Goal: Find specific page/section: Find specific page/section

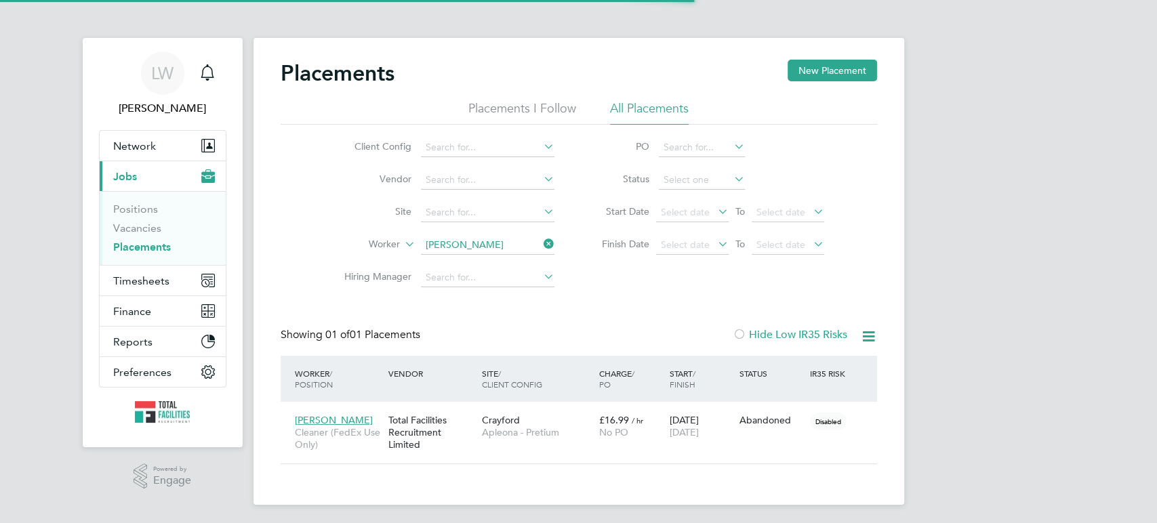
scroll to position [38, 117]
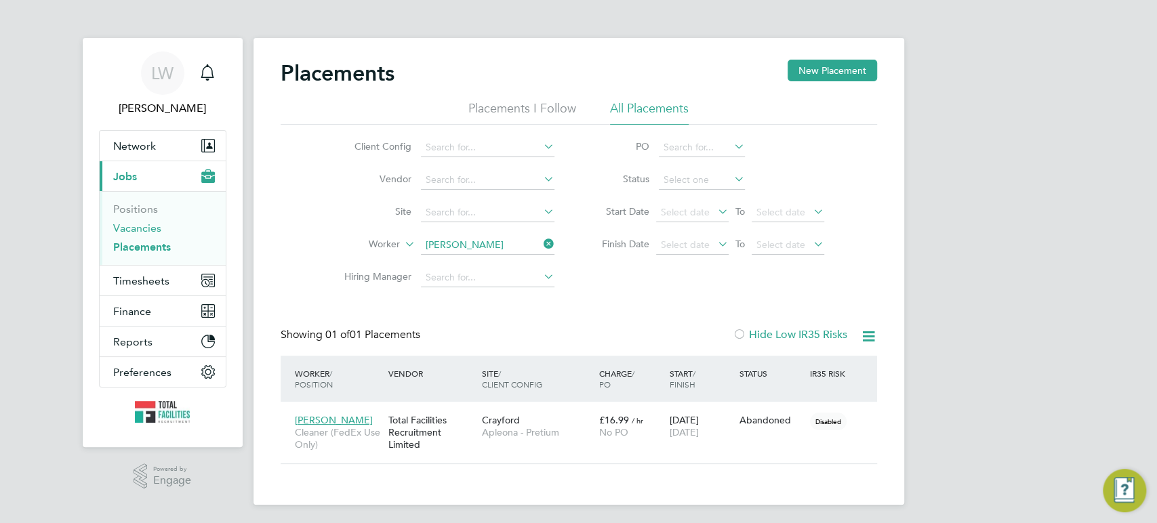
click at [145, 222] on link "Vacancies" at bounding box center [137, 228] width 48 height 13
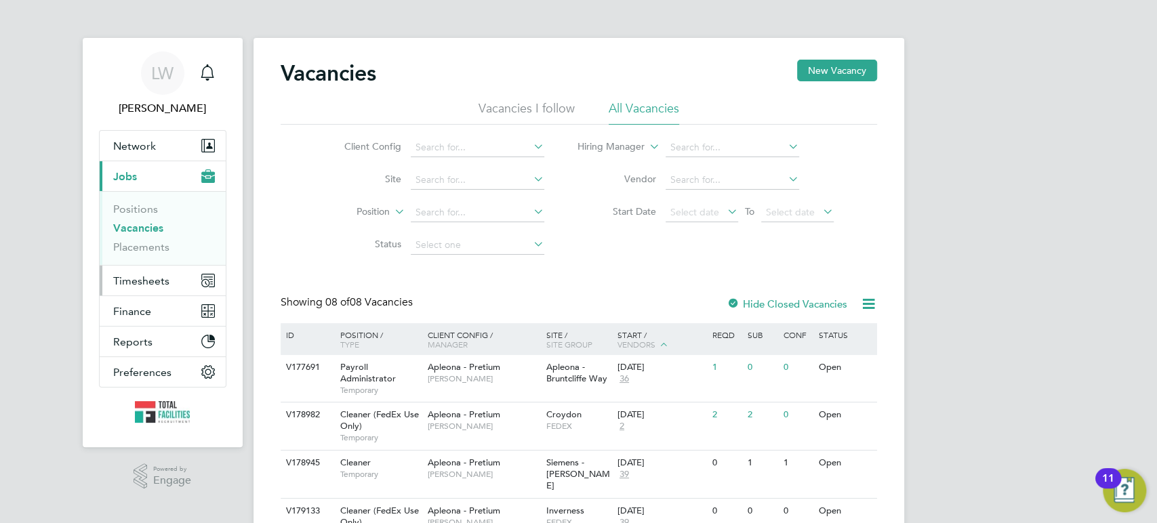
click at [131, 281] on span "Timesheets" at bounding box center [141, 281] width 56 height 13
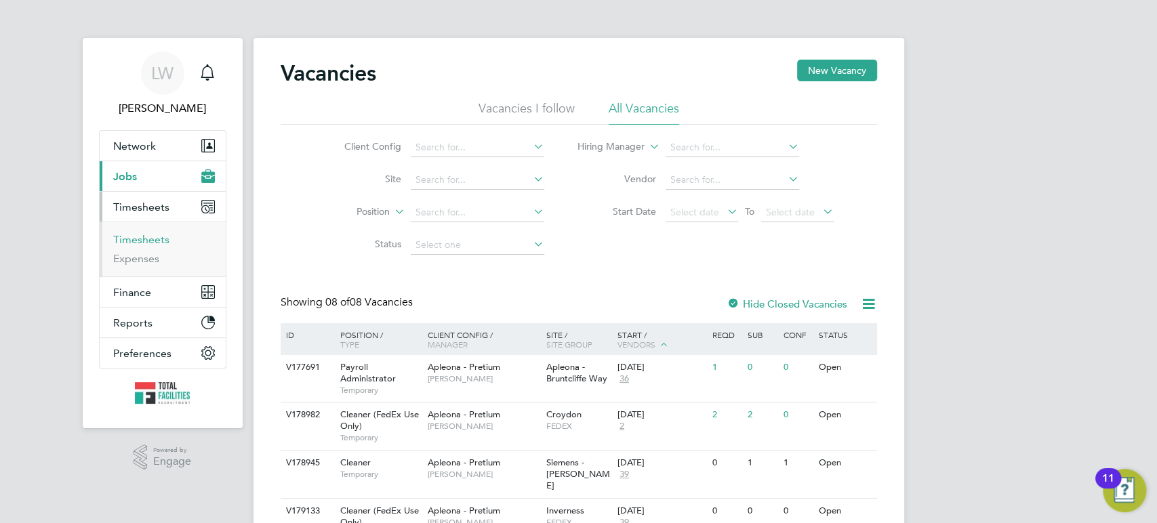
click at [147, 236] on link "Timesheets" at bounding box center [141, 239] width 56 height 13
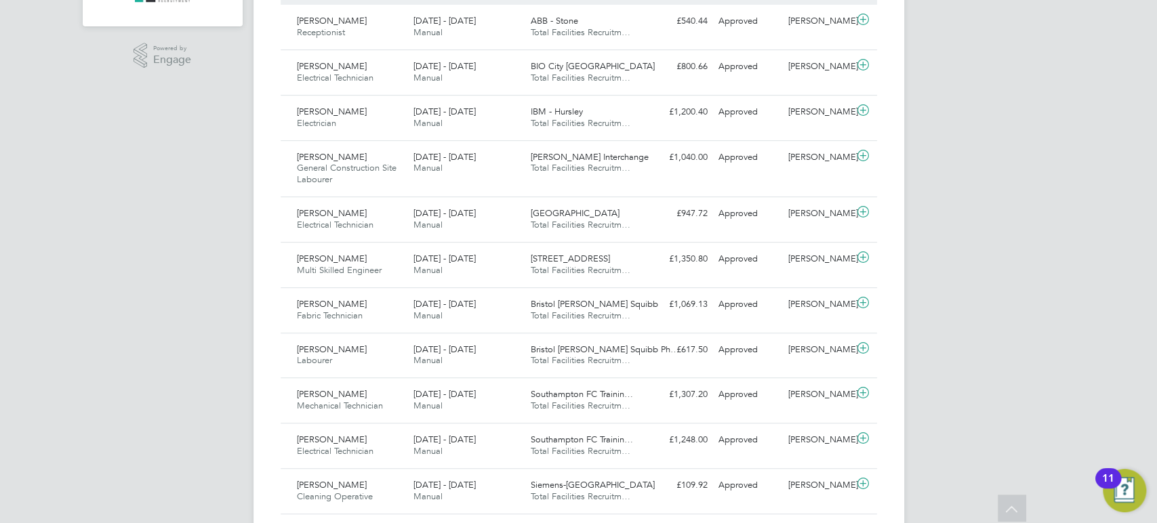
scroll to position [376, 0]
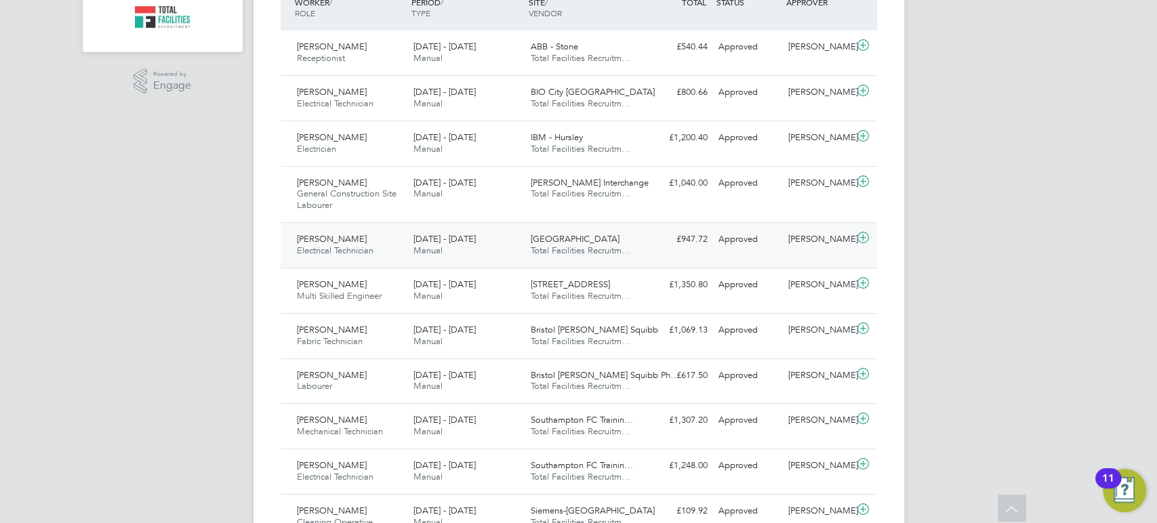
click at [587, 247] on span "Total Facilities Recruitm…" at bounding box center [581, 251] width 100 height 12
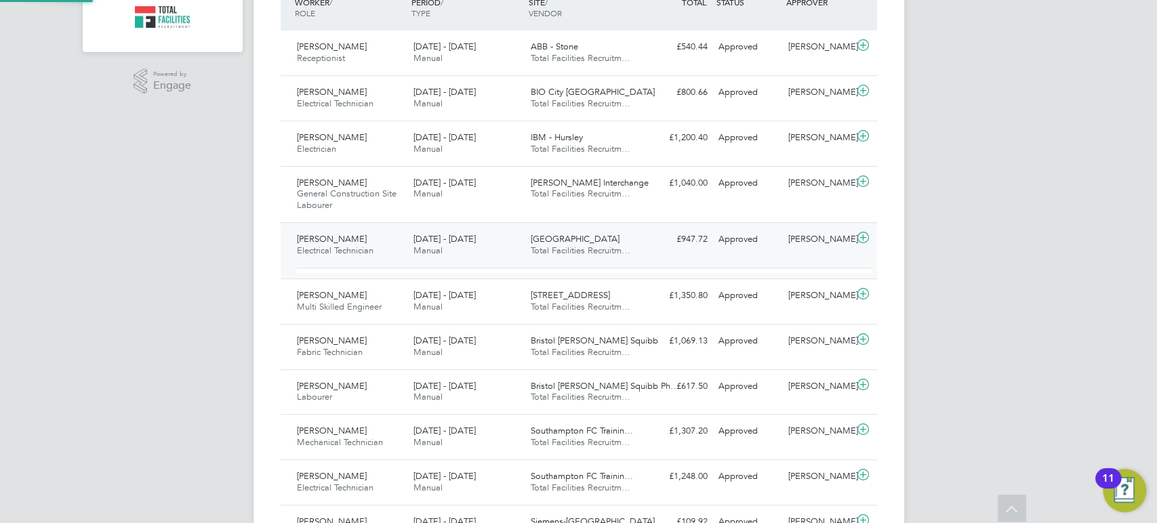
scroll to position [23, 132]
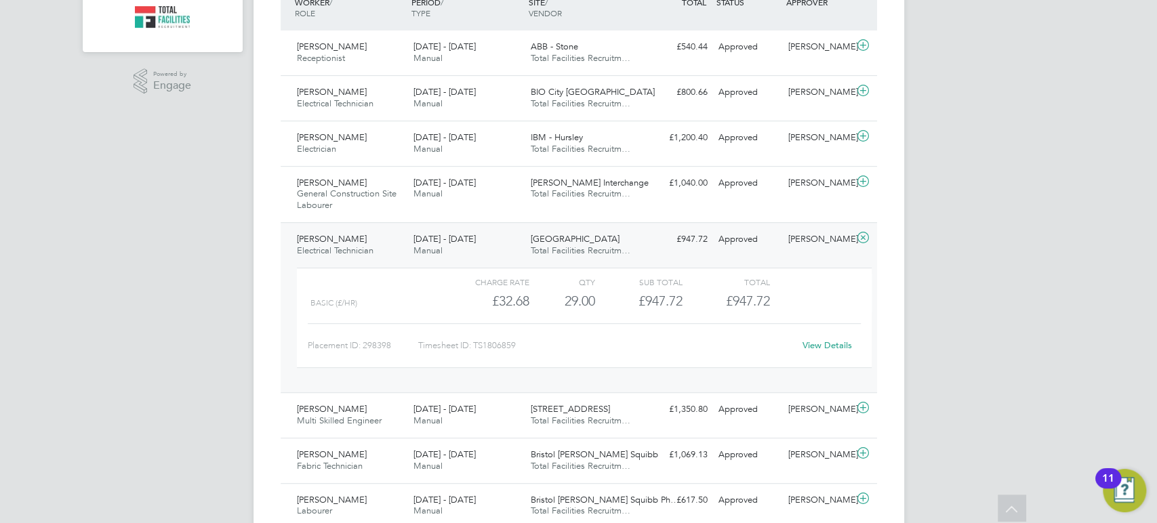
click at [634, 244] on div "[GEOGRAPHIC_DATA] Total Facilities Recruitm…" at bounding box center [583, 245] width 117 height 34
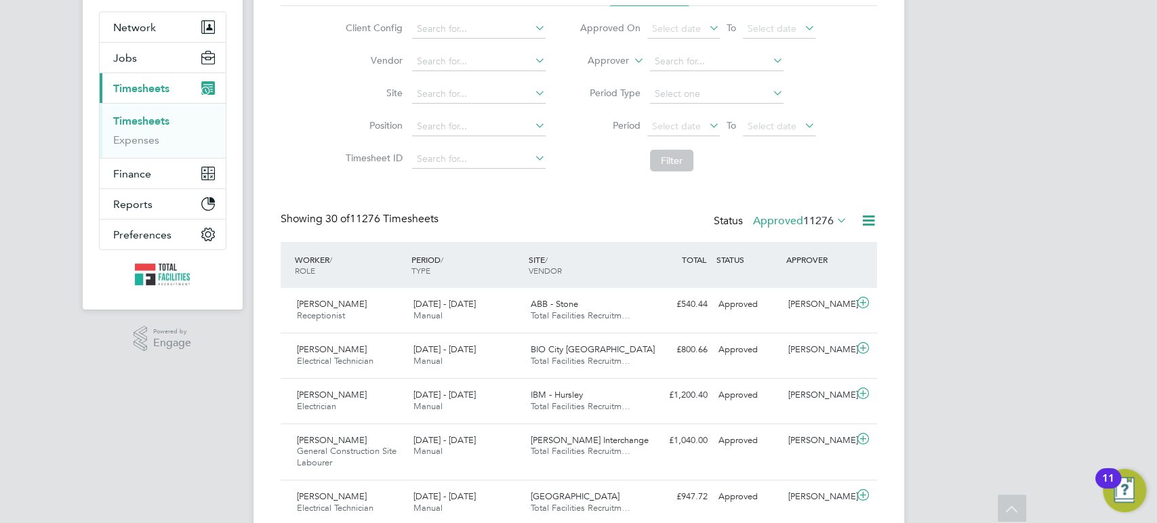
scroll to position [70, 0]
